Goal: Task Accomplishment & Management: Use online tool/utility

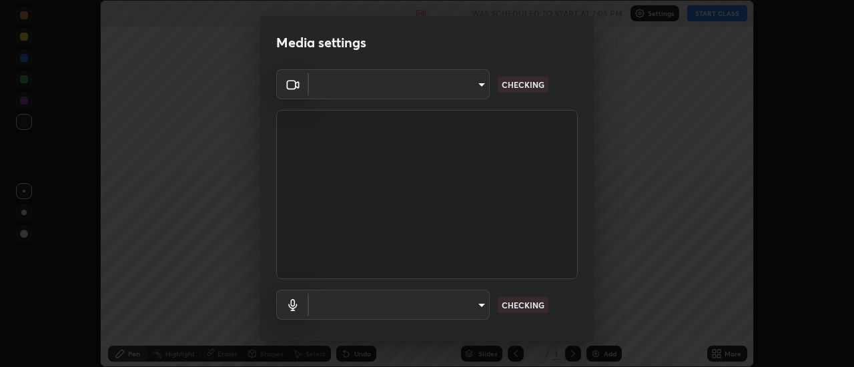
scroll to position [367, 853]
type input "de4d584312b4434b91bb48b0c0e382846541704910f56accdd629dbaa70238e6"
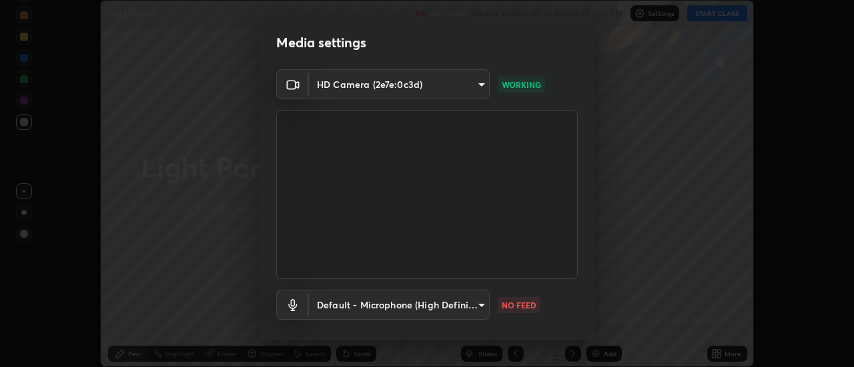
click at [456, 314] on body "Erase all Light Part - 17 Recording WAS SCHEDULED TO START AT 7:05 PM Settings …" at bounding box center [427, 183] width 854 height 367
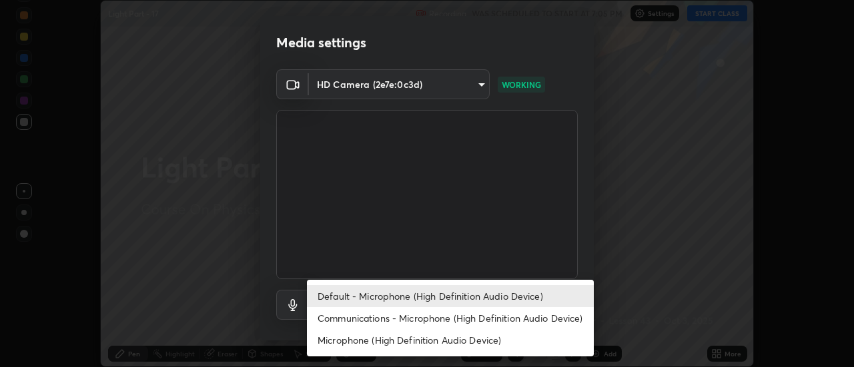
click at [424, 315] on li "Communications - Microphone (High Definition Audio Device)" at bounding box center [450, 318] width 287 height 22
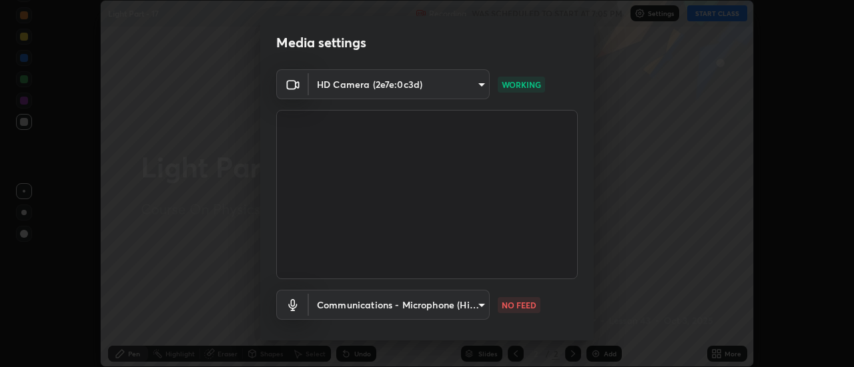
click at [430, 311] on body "Erase all Light Part - 17 Recording WAS SCHEDULED TO START AT 7:05 PM Settings …" at bounding box center [427, 183] width 854 height 367
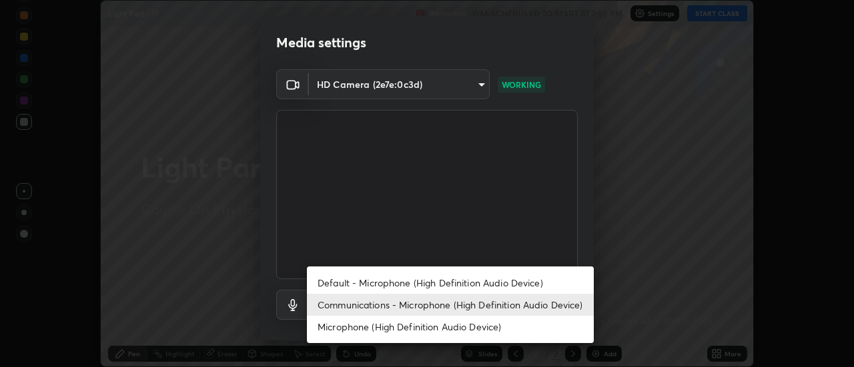
click at [427, 286] on li "Default - Microphone (High Definition Audio Device)" at bounding box center [450, 283] width 287 height 22
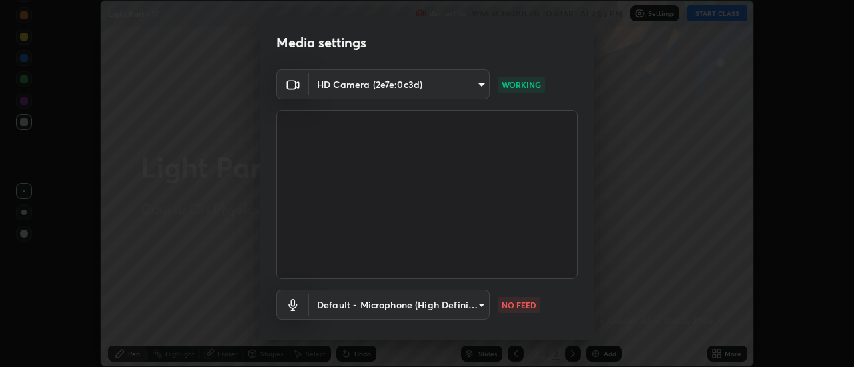
type input "default"
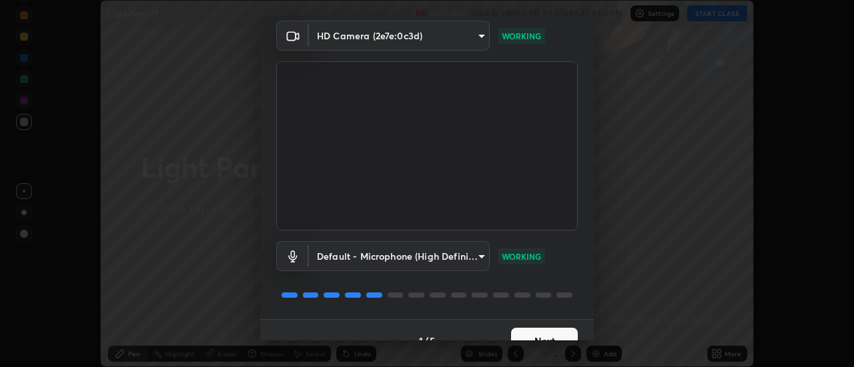
scroll to position [70, 0]
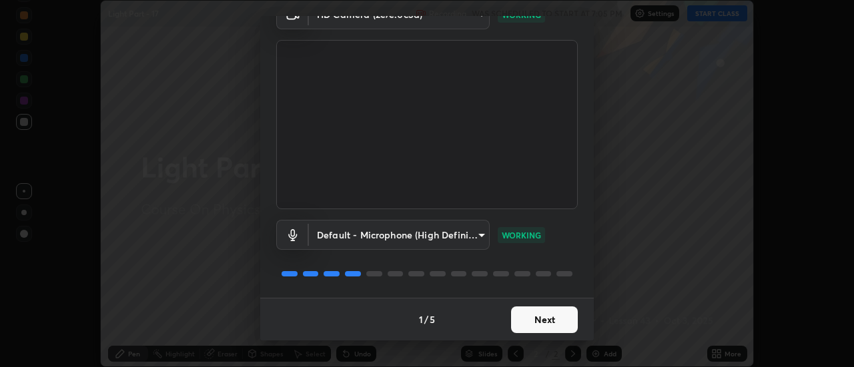
click at [540, 331] on button "Next" at bounding box center [544, 320] width 67 height 27
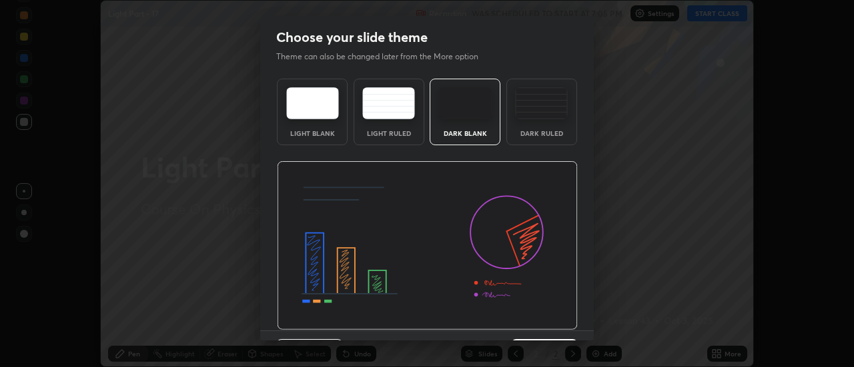
scroll to position [33, 0]
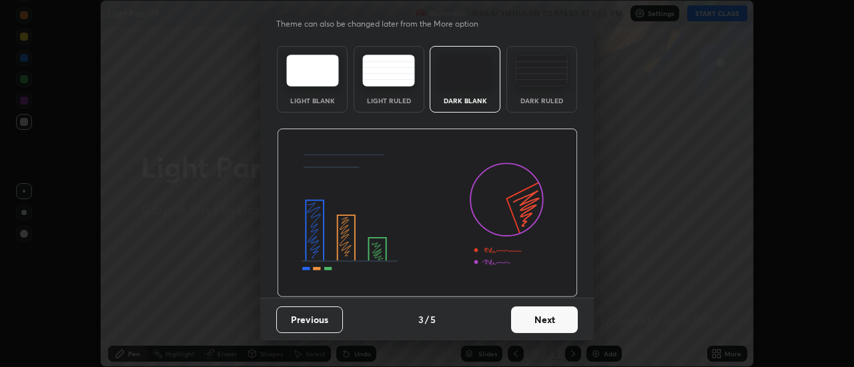
click at [547, 323] on button "Next" at bounding box center [544, 320] width 67 height 27
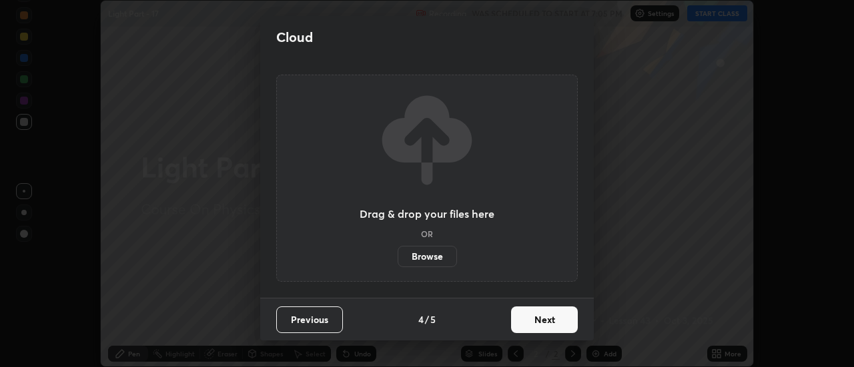
click at [547, 323] on button "Next" at bounding box center [544, 320] width 67 height 27
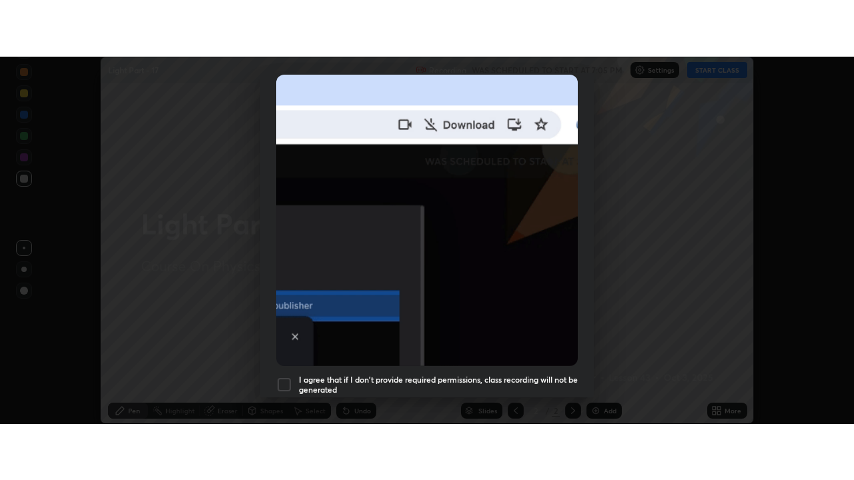
scroll to position [342, 0]
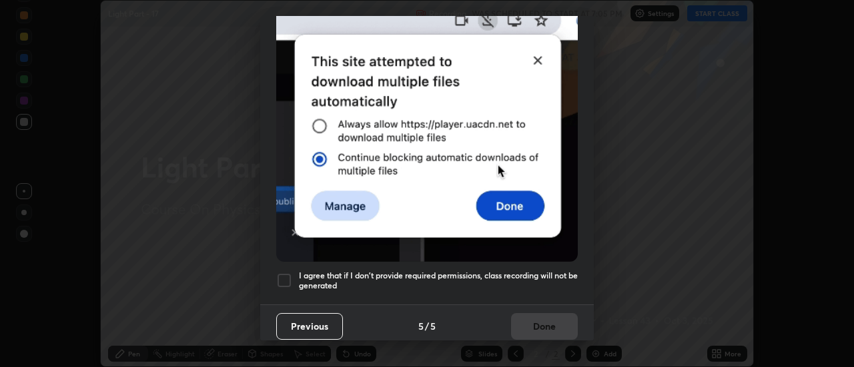
click at [509, 281] on h5 "I agree that if I don't provide required permissions, class recording will not …" at bounding box center [438, 281] width 279 height 21
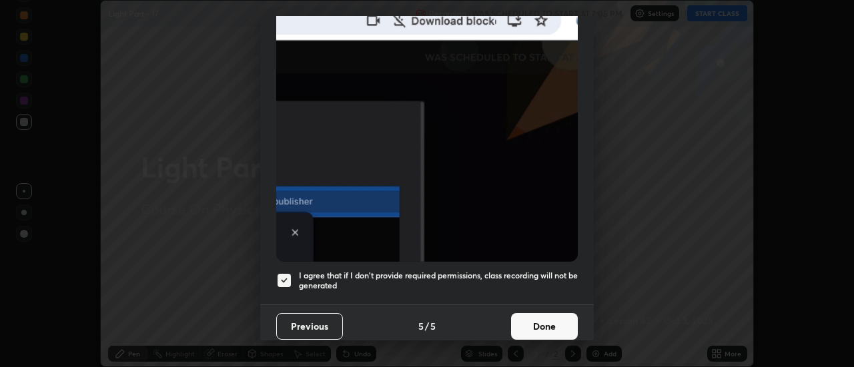
click at [548, 325] on button "Done" at bounding box center [544, 326] width 67 height 27
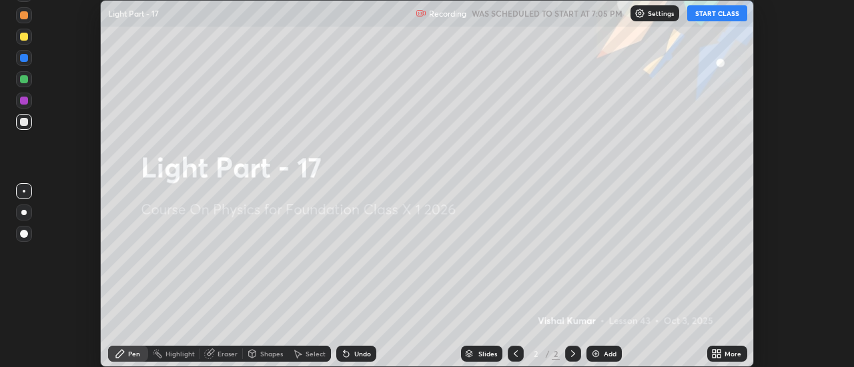
click at [719, 356] on icon at bounding box center [719, 356] width 3 height 3
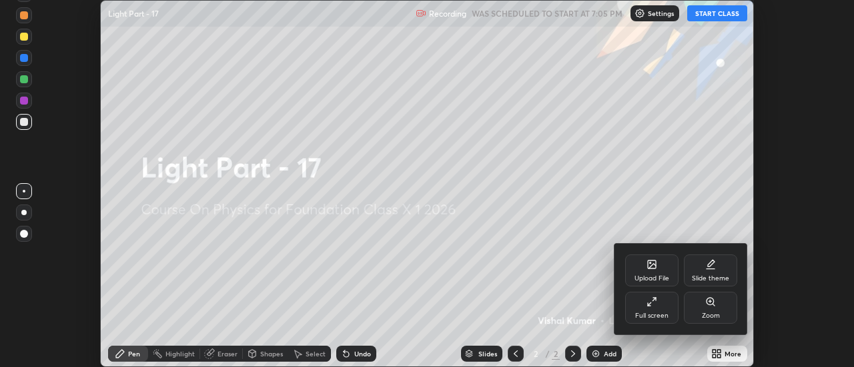
click at [664, 313] on div "Full screen" at bounding box center [651, 316] width 33 height 7
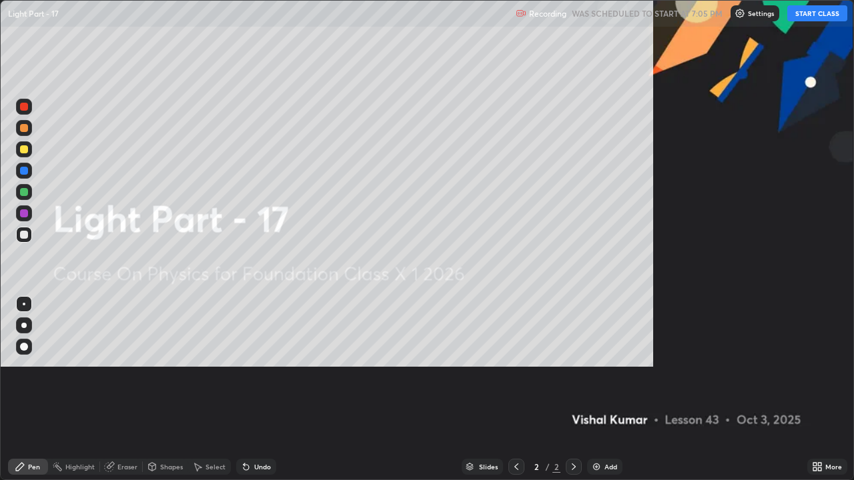
scroll to position [480, 854]
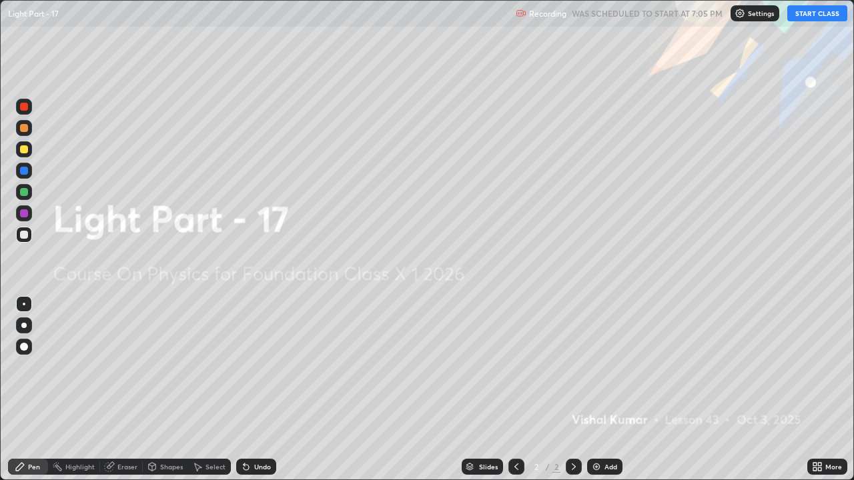
click at [24, 325] on div at bounding box center [23, 325] width 5 height 5
click at [31, 153] on div at bounding box center [24, 149] width 16 height 16
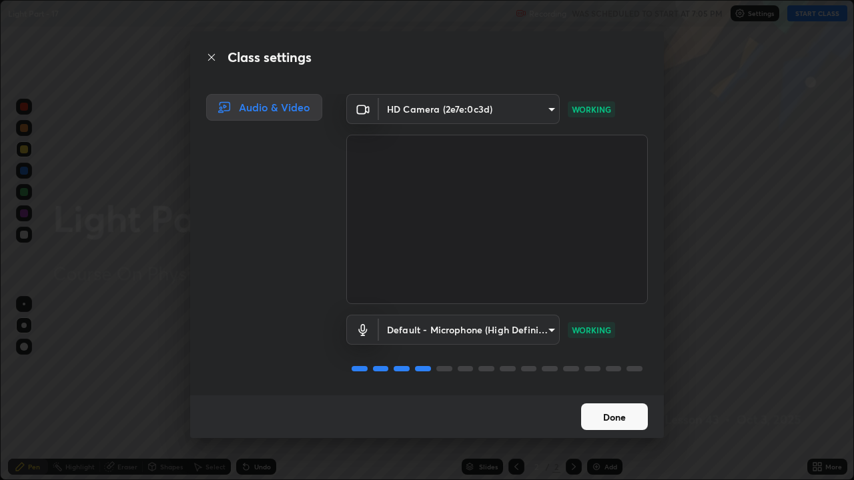
click at [615, 367] on button "Done" at bounding box center [614, 416] width 67 height 27
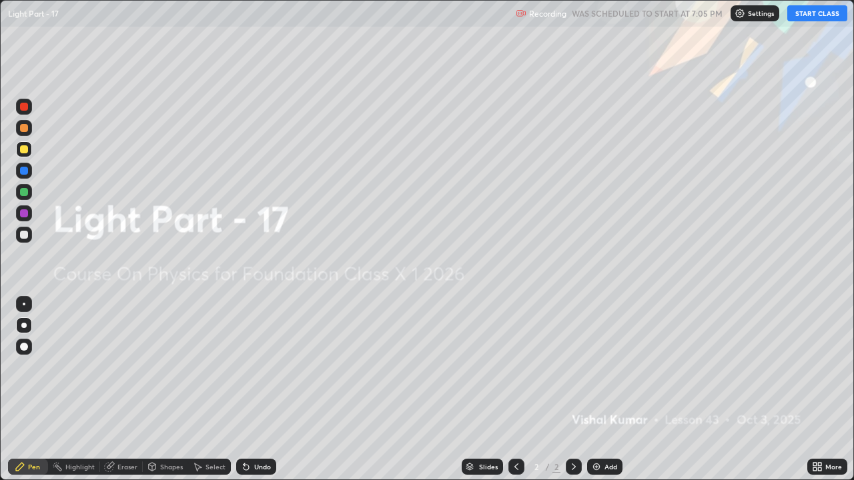
click at [812, 13] on button "START CLASS" at bounding box center [817, 13] width 60 height 16
click at [607, 367] on div "Add" at bounding box center [610, 467] width 13 height 7
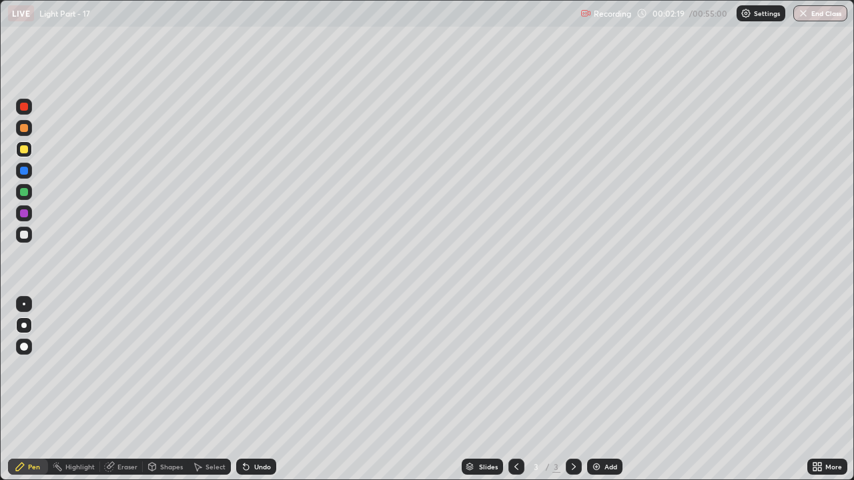
click at [258, 367] on div "Undo" at bounding box center [262, 467] width 17 height 7
click at [255, 367] on div "Undo" at bounding box center [262, 467] width 17 height 7
click at [251, 367] on div "Undo" at bounding box center [256, 467] width 40 height 16
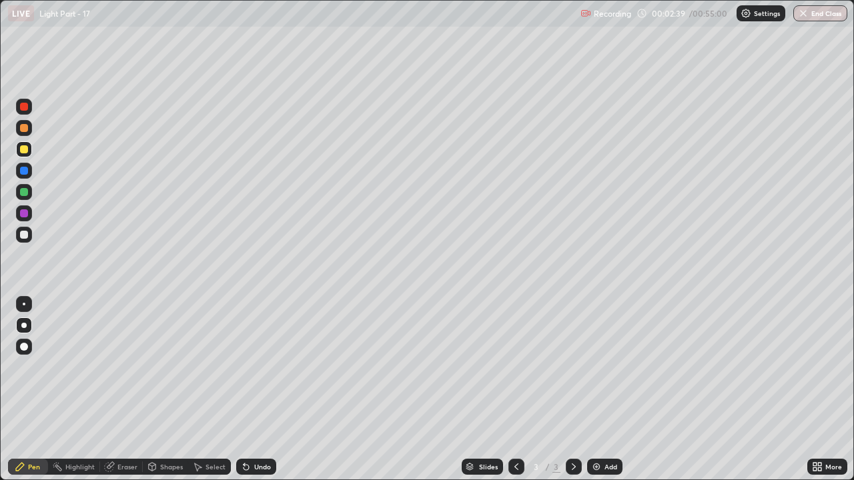
click at [254, 367] on div "Undo" at bounding box center [262, 467] width 17 height 7
click at [252, 367] on div "Undo" at bounding box center [256, 467] width 40 height 16
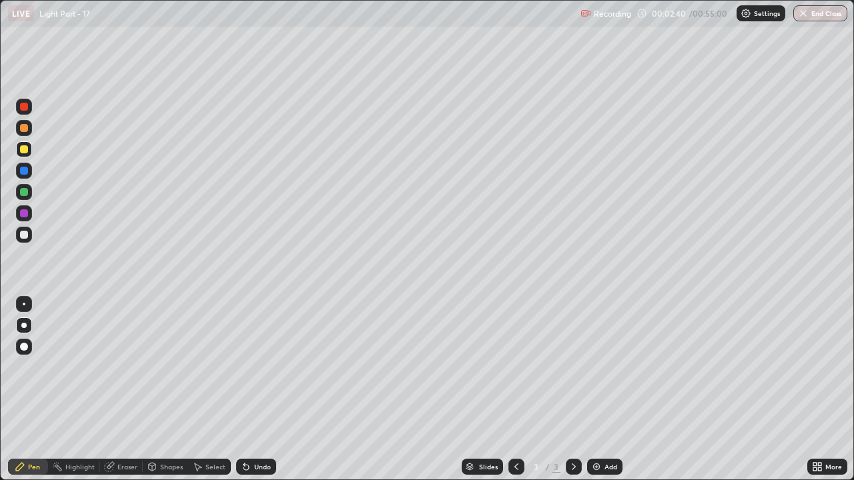
click at [252, 367] on div "Undo" at bounding box center [256, 467] width 40 height 16
click at [254, 367] on div "Undo" at bounding box center [262, 467] width 17 height 7
click at [604, 367] on div "Add" at bounding box center [604, 467] width 35 height 16
click at [23, 235] on div at bounding box center [24, 235] width 8 height 8
click at [27, 191] on div at bounding box center [24, 192] width 8 height 8
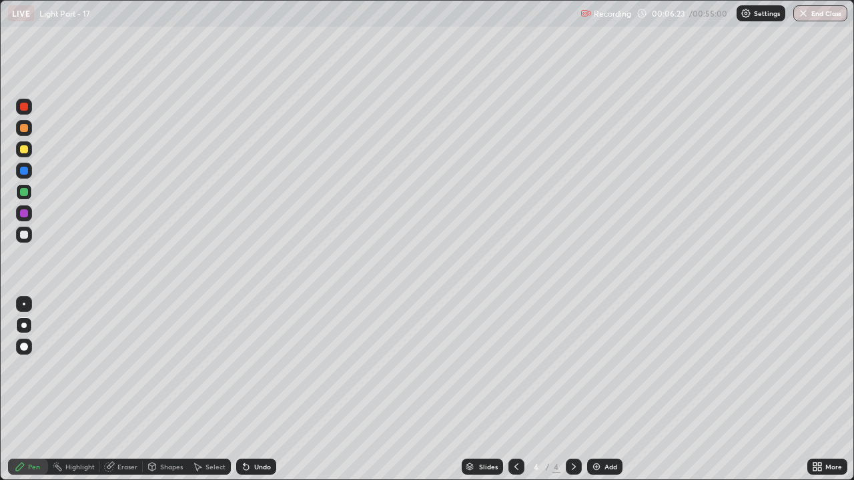
click at [248, 367] on icon at bounding box center [246, 467] width 11 height 11
click at [27, 152] on div at bounding box center [24, 149] width 8 height 8
click at [124, 367] on div "Eraser" at bounding box center [127, 467] width 20 height 7
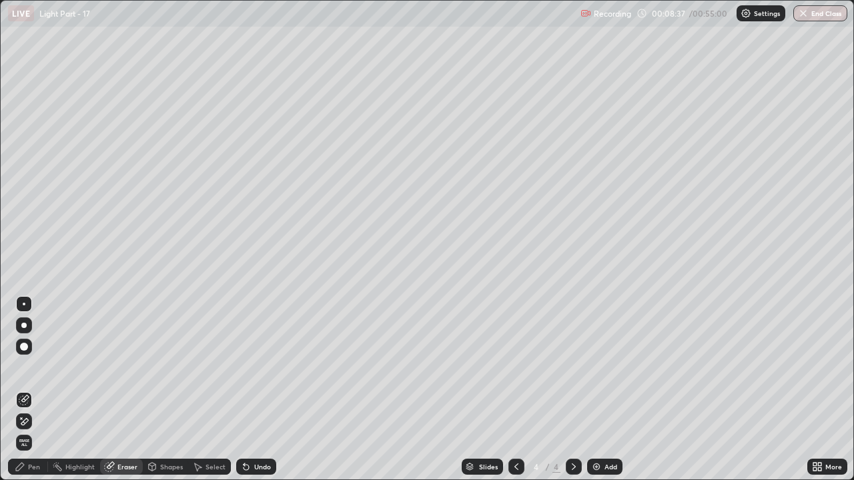
click at [30, 367] on div "Pen" at bounding box center [34, 467] width 12 height 7
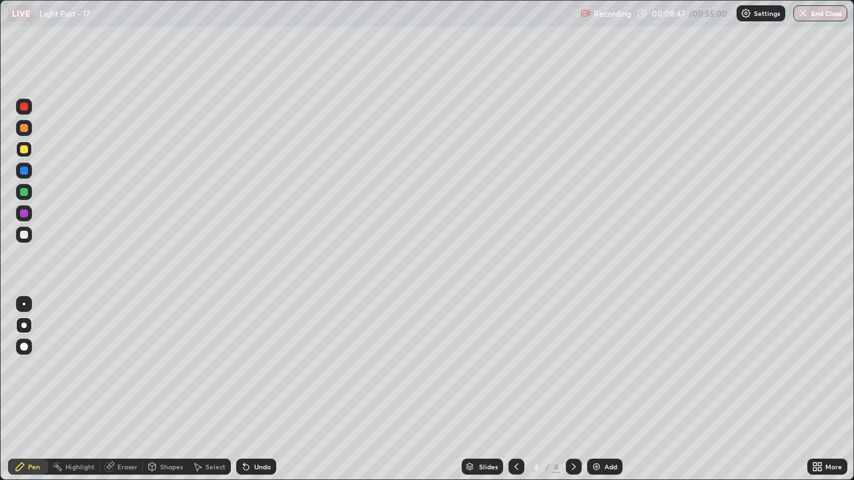
click at [605, 367] on div "Add" at bounding box center [610, 467] width 13 height 7
click at [514, 367] on icon at bounding box center [516, 467] width 4 height 7
click at [571, 367] on icon at bounding box center [573, 467] width 11 height 11
click at [244, 367] on icon at bounding box center [245, 467] width 5 height 5
click at [514, 367] on div at bounding box center [516, 467] width 16 height 16
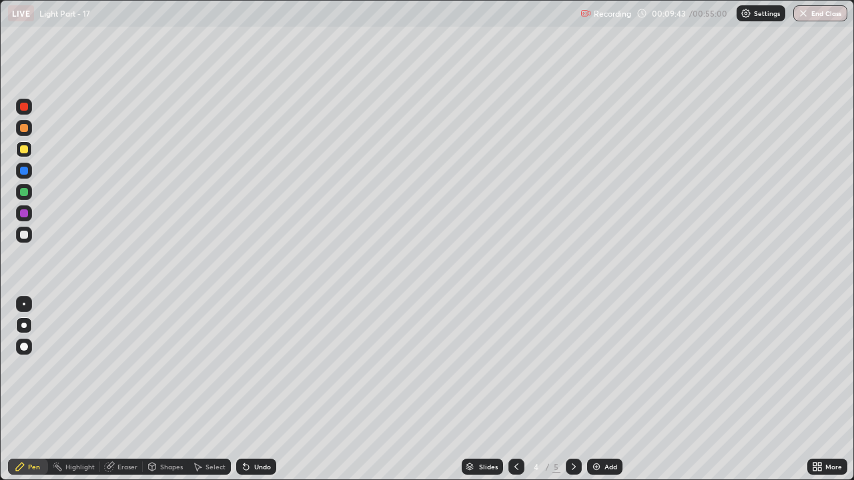
click at [573, 367] on icon at bounding box center [573, 467] width 11 height 11
click at [253, 367] on div "Undo" at bounding box center [256, 467] width 40 height 16
click at [251, 367] on div "Undo" at bounding box center [256, 467] width 40 height 16
click at [250, 367] on div "Undo" at bounding box center [256, 467] width 40 height 16
click at [247, 367] on icon at bounding box center [246, 467] width 11 height 11
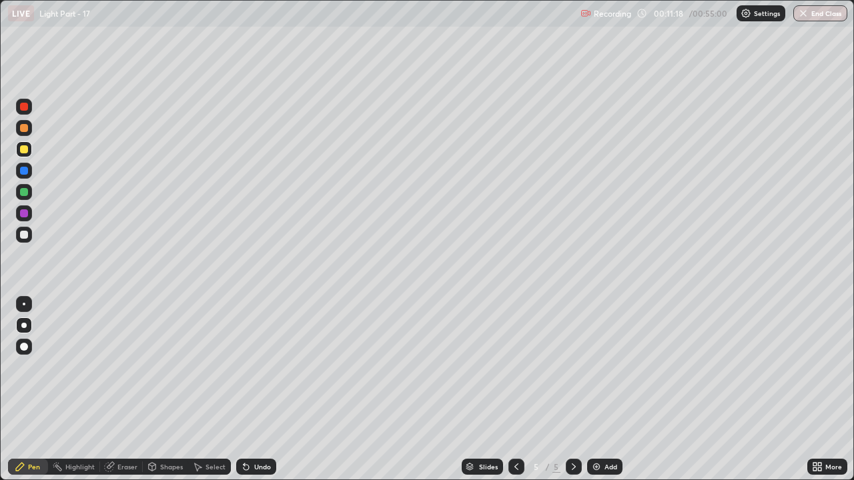
click at [255, 367] on div "Undo" at bounding box center [256, 467] width 40 height 16
click at [254, 367] on div "Undo" at bounding box center [262, 467] width 17 height 7
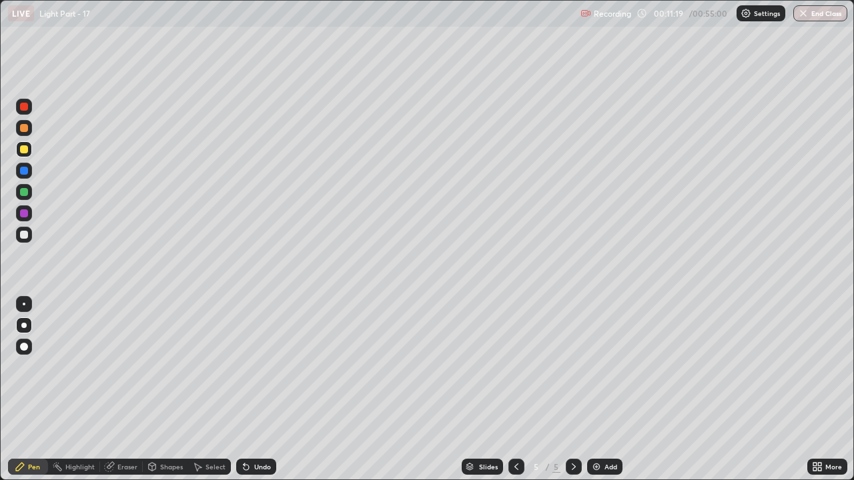
click at [254, 367] on div "Undo" at bounding box center [262, 467] width 17 height 7
click at [255, 367] on div "Undo" at bounding box center [262, 467] width 17 height 7
click at [513, 367] on icon at bounding box center [516, 467] width 11 height 11
click at [514, 367] on icon at bounding box center [516, 467] width 11 height 11
click at [572, 367] on icon at bounding box center [573, 467] width 11 height 11
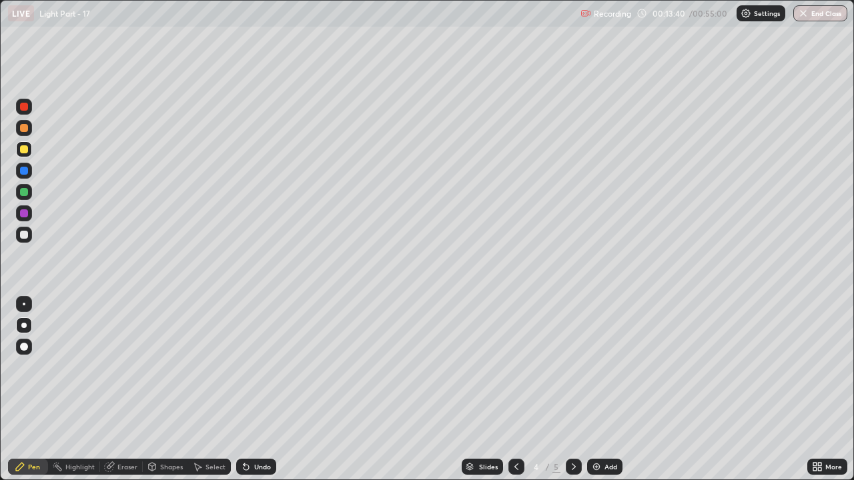
click at [572, 367] on icon at bounding box center [573, 467] width 11 height 11
click at [604, 367] on div "Add" at bounding box center [604, 467] width 35 height 16
click at [612, 367] on div "Add" at bounding box center [610, 467] width 13 height 7
click at [26, 106] on div at bounding box center [24, 107] width 8 height 8
click at [23, 147] on div at bounding box center [24, 149] width 8 height 8
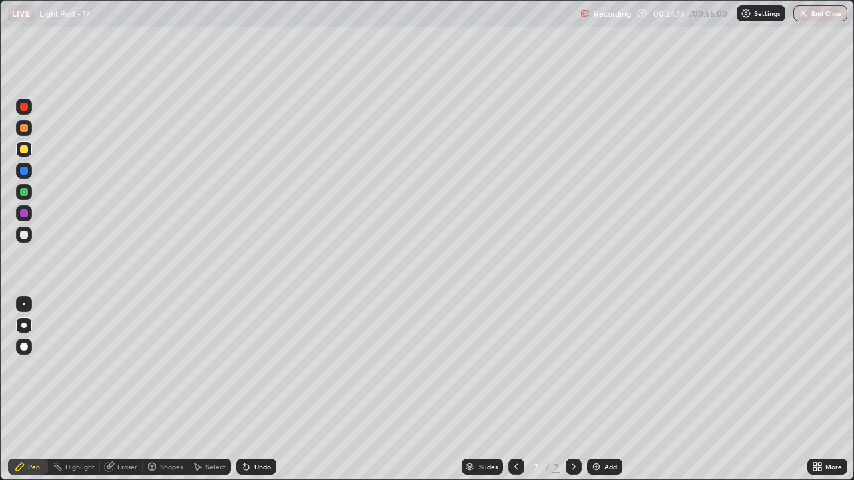
click at [25, 192] on div at bounding box center [24, 192] width 8 height 8
click at [24, 236] on div at bounding box center [24, 235] width 8 height 8
click at [249, 367] on div "Undo" at bounding box center [256, 467] width 40 height 16
click at [119, 367] on div "Eraser" at bounding box center [121, 467] width 43 height 16
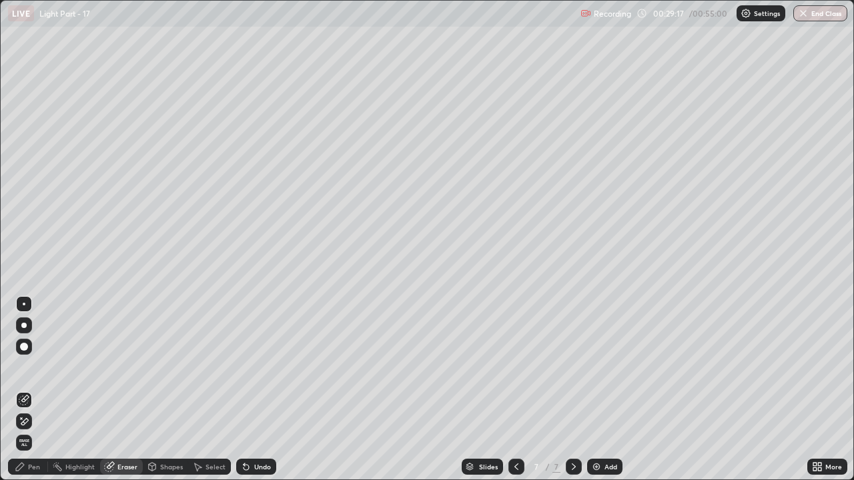
click at [27, 367] on div "Pen" at bounding box center [28, 467] width 40 height 16
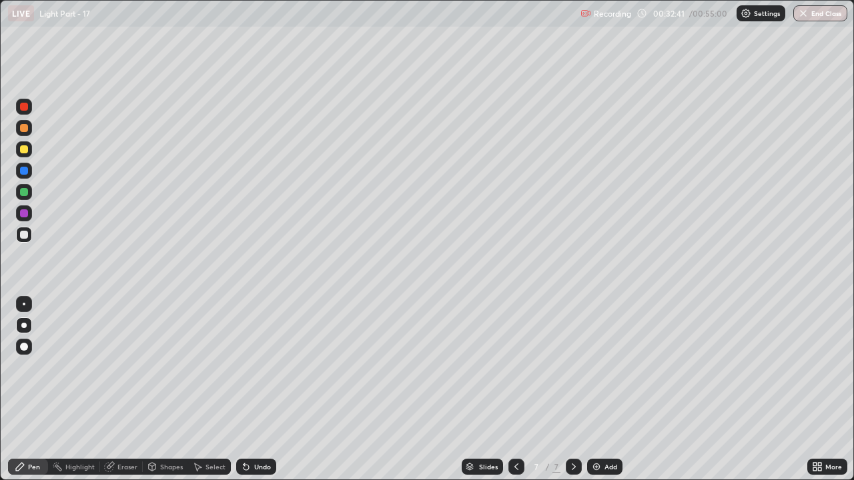
click at [604, 367] on div "Add" at bounding box center [610, 467] width 13 height 7
click at [30, 150] on div at bounding box center [24, 149] width 16 height 16
click at [251, 367] on div "Undo" at bounding box center [256, 467] width 40 height 16
click at [116, 367] on div "Eraser" at bounding box center [121, 467] width 43 height 16
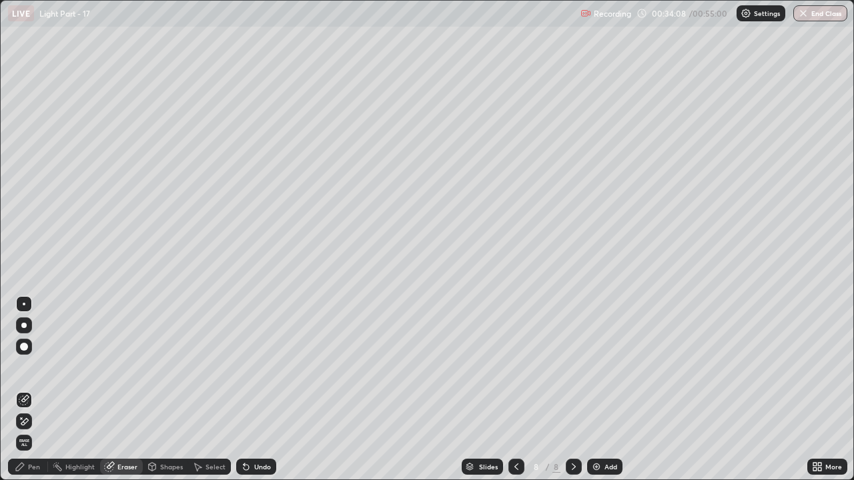
click at [27, 367] on div "Pen" at bounding box center [28, 467] width 40 height 16
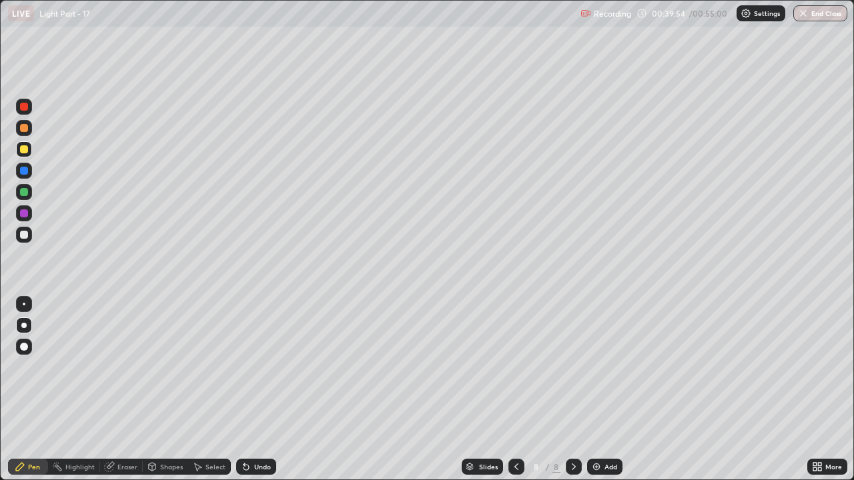
click at [601, 367] on div "Add" at bounding box center [604, 467] width 35 height 16
click at [827, 15] on button "End Class" at bounding box center [820, 13] width 54 height 16
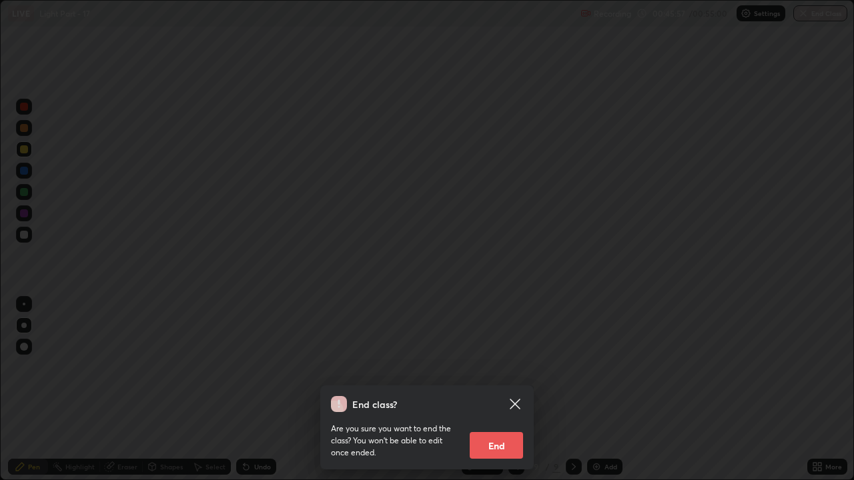
click at [502, 367] on button "End" at bounding box center [496, 445] width 53 height 27
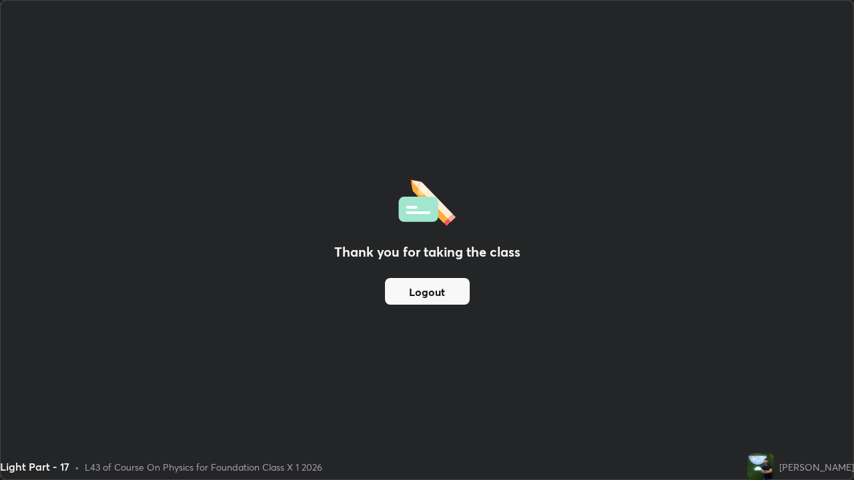
click at [436, 287] on button "Logout" at bounding box center [427, 291] width 85 height 27
